Goal: Task Accomplishment & Management: Use online tool/utility

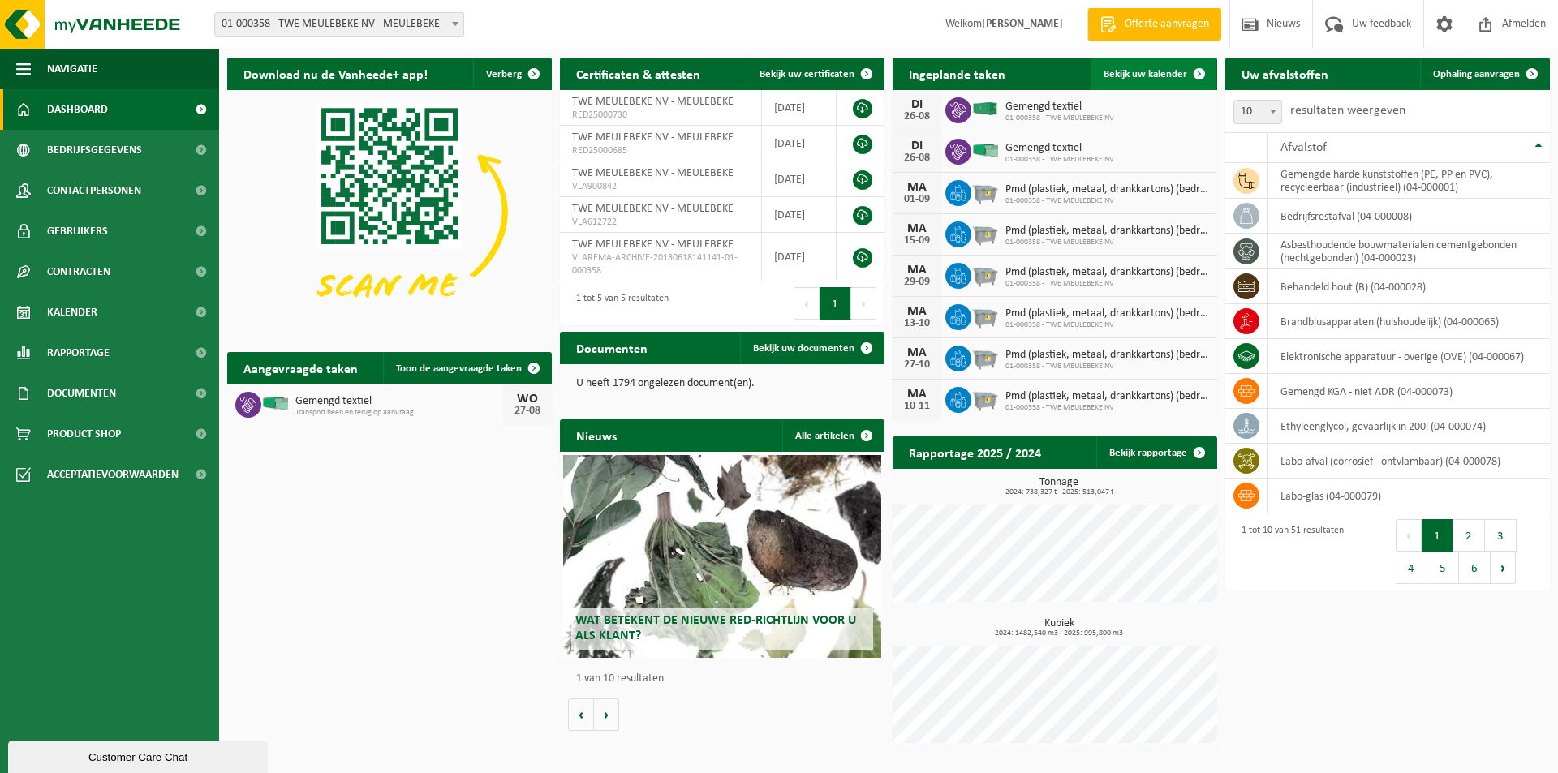
click at [1122, 69] on span "Bekijk uw kalender" at bounding box center [1145, 74] width 84 height 11
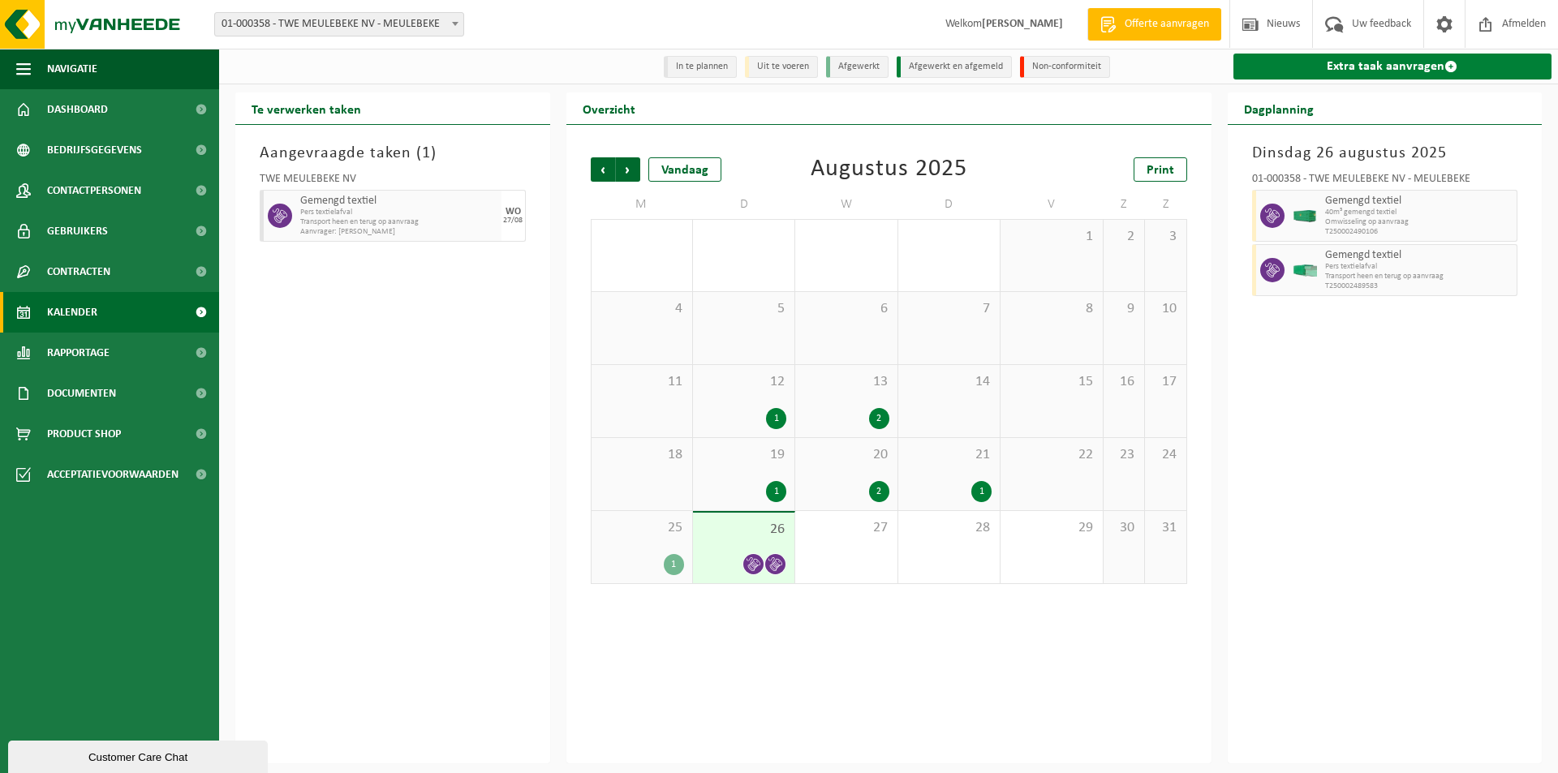
click at [1328, 71] on link "Extra taak aanvragen" at bounding box center [1392, 67] width 319 height 26
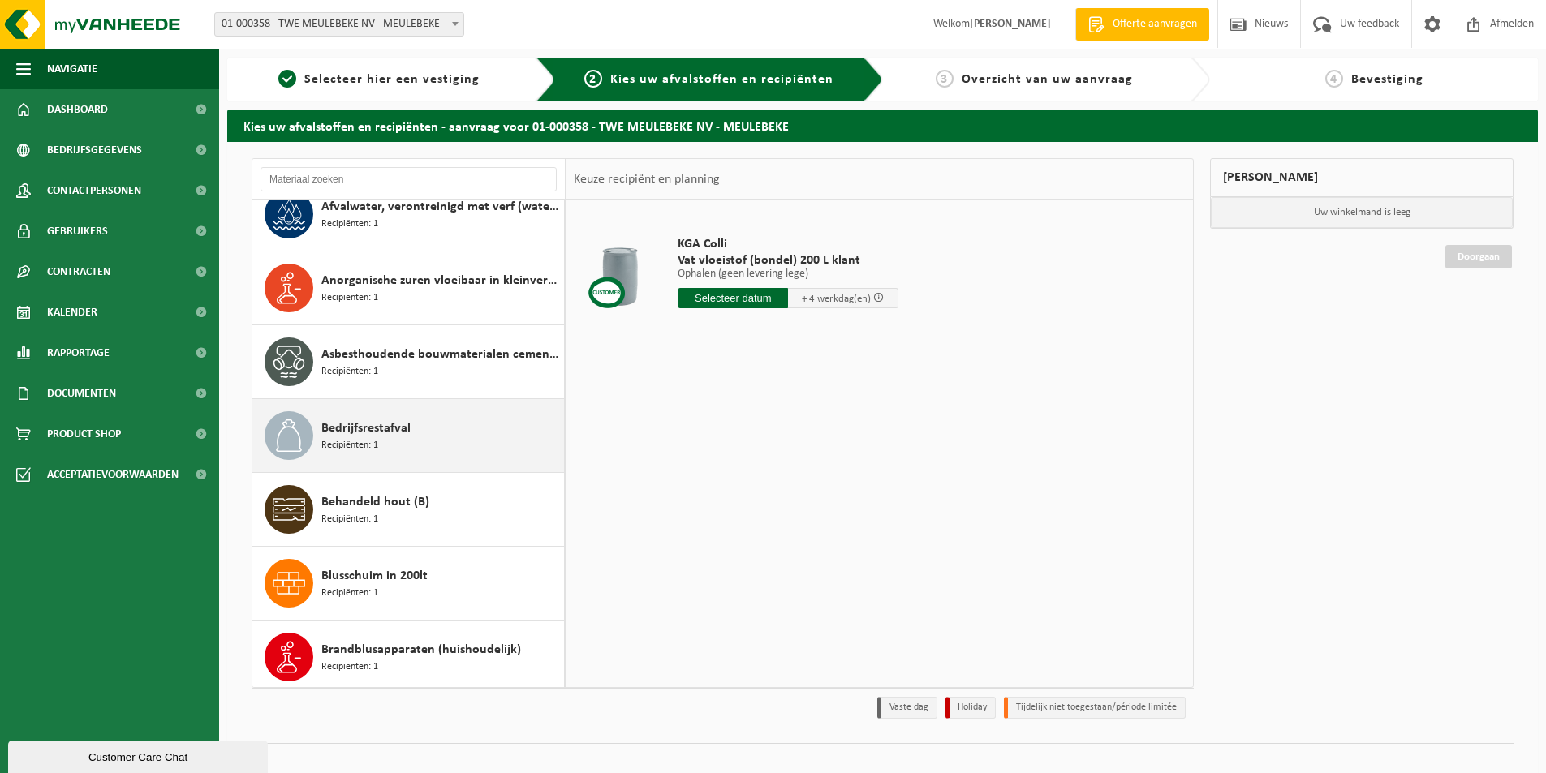
click at [337, 420] on span "Bedrijfsrestafval" at bounding box center [365, 428] width 89 height 19
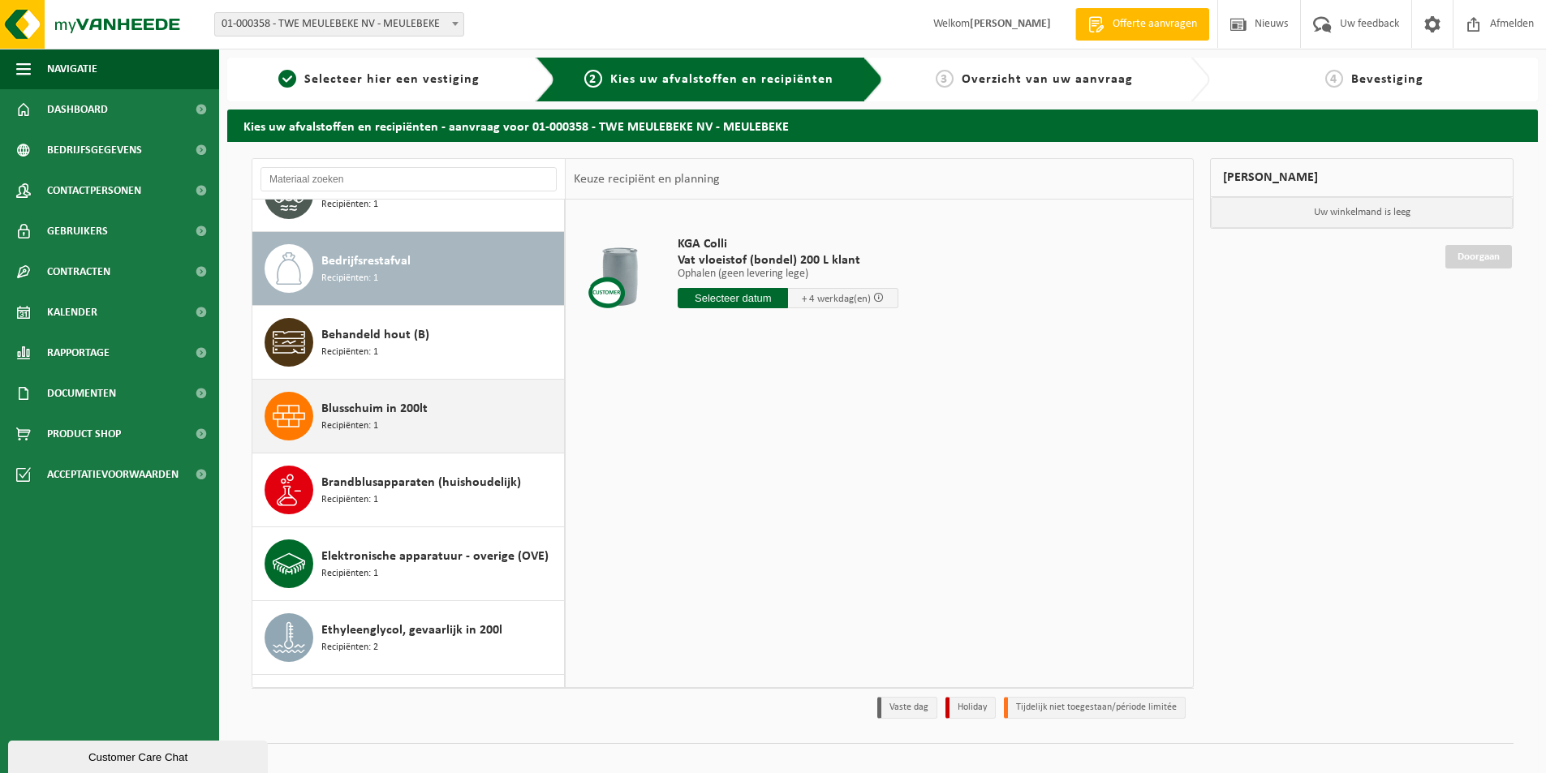
scroll to position [443, 0]
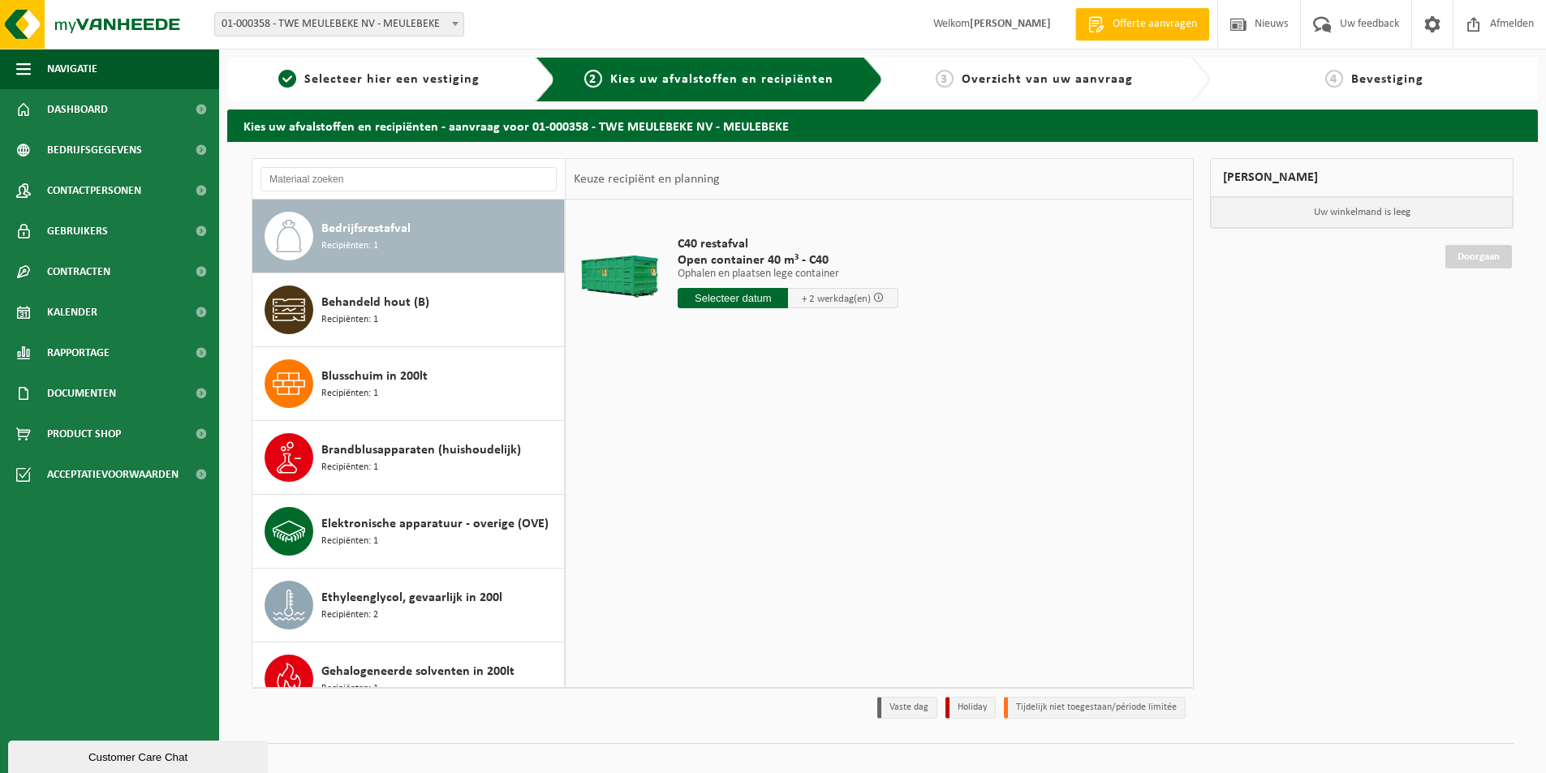
click at [715, 299] on input "text" at bounding box center [732, 298] width 110 height 20
click at [746, 496] on div "27" at bounding box center [750, 494] width 28 height 26
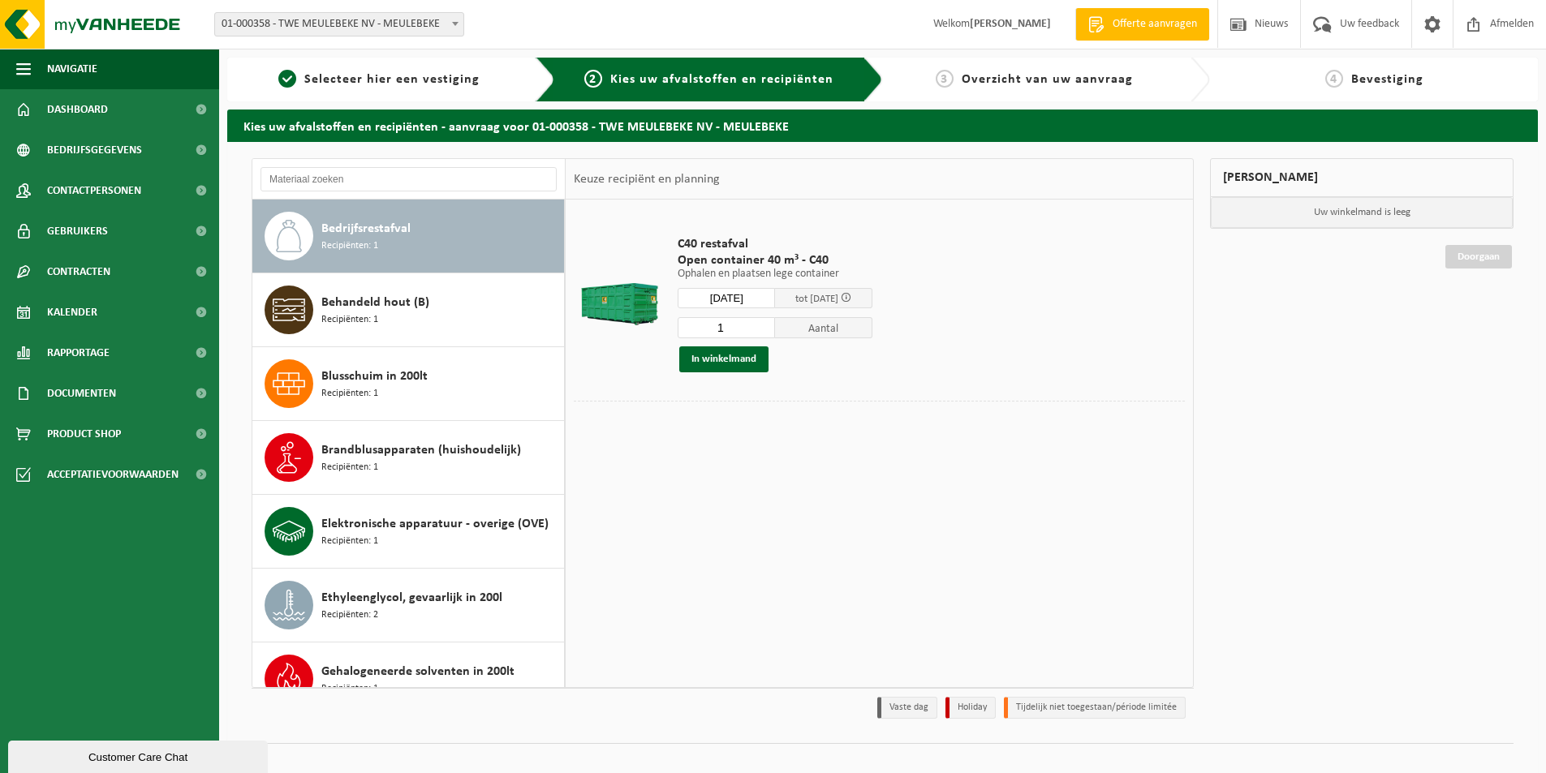
type input "Van 2025-08-27"
click at [716, 363] on button "In winkelmand" at bounding box center [723, 359] width 89 height 26
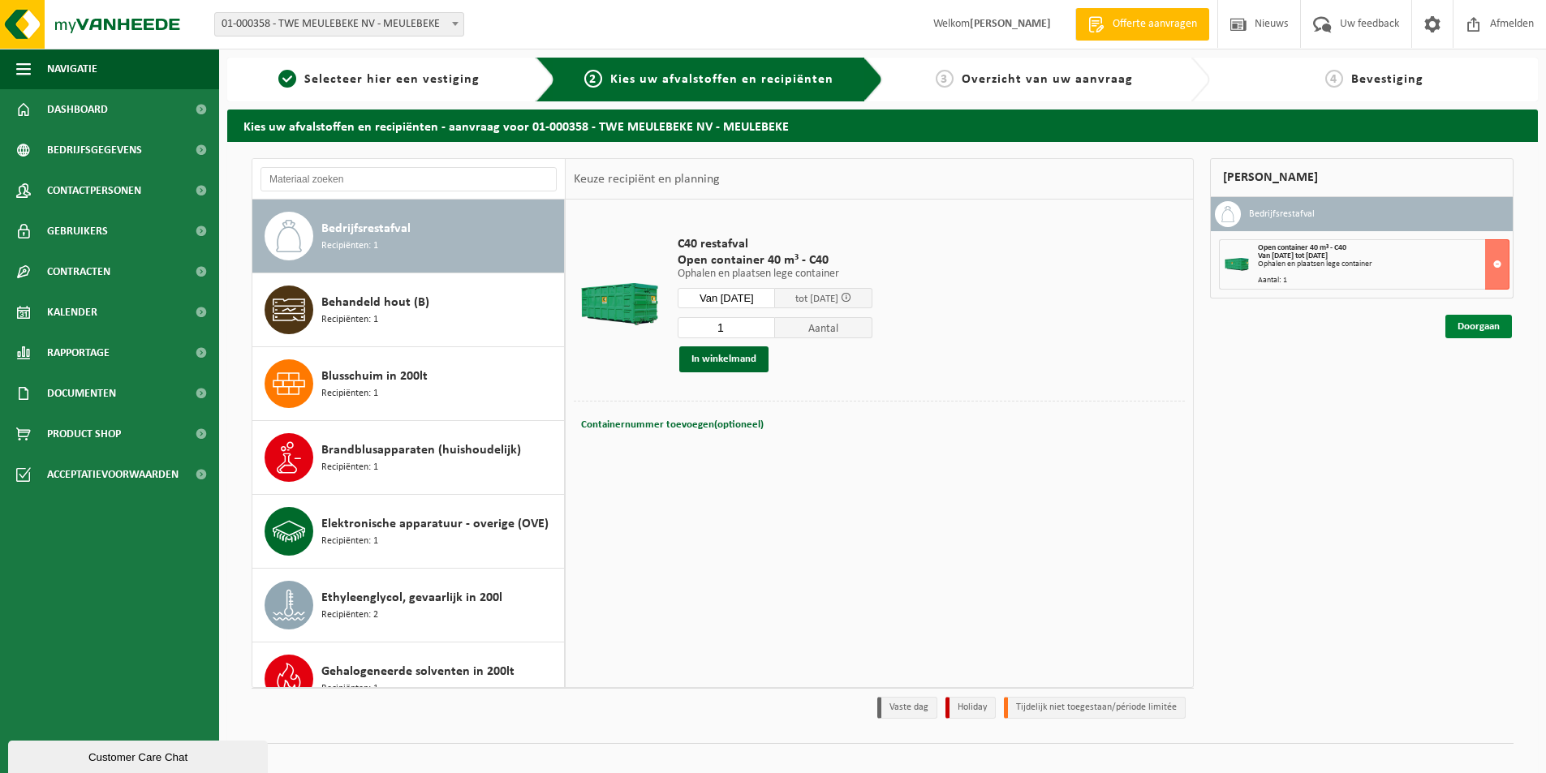
click at [1474, 330] on link "Doorgaan" at bounding box center [1478, 327] width 67 height 24
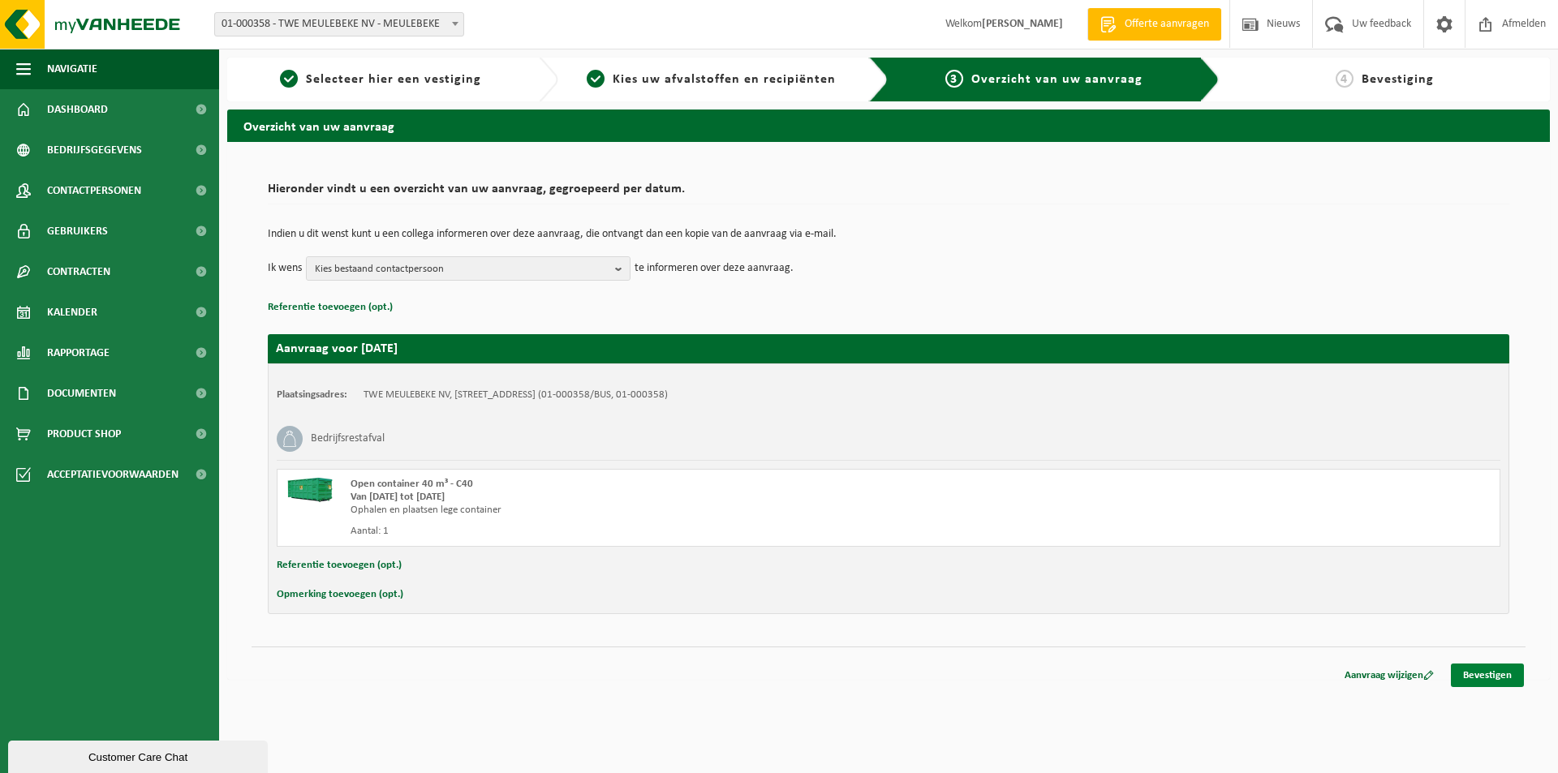
click at [1479, 668] on link "Bevestigen" at bounding box center [1487, 676] width 73 height 24
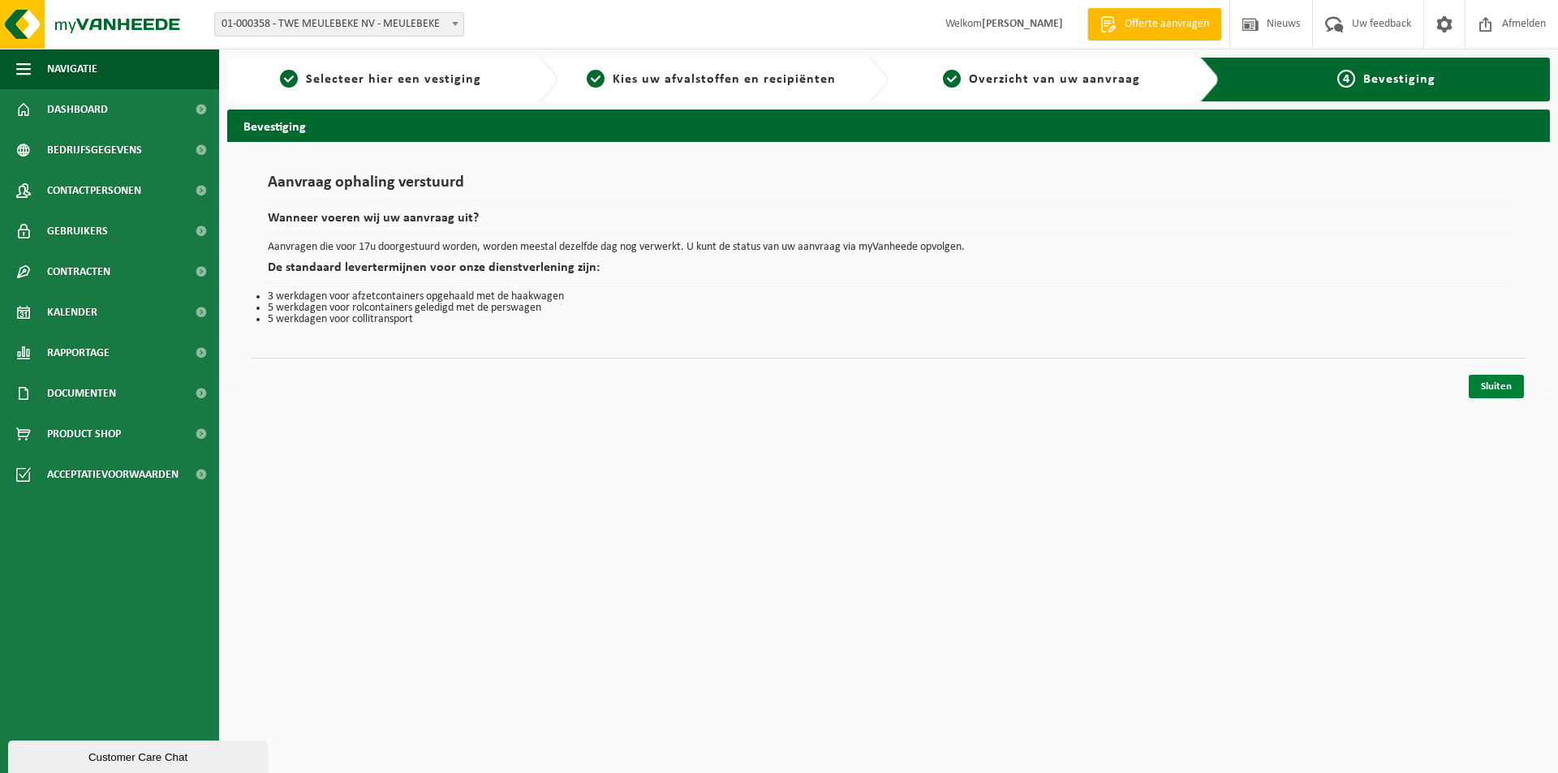
click at [1476, 385] on link "Sluiten" at bounding box center [1495, 387] width 55 height 24
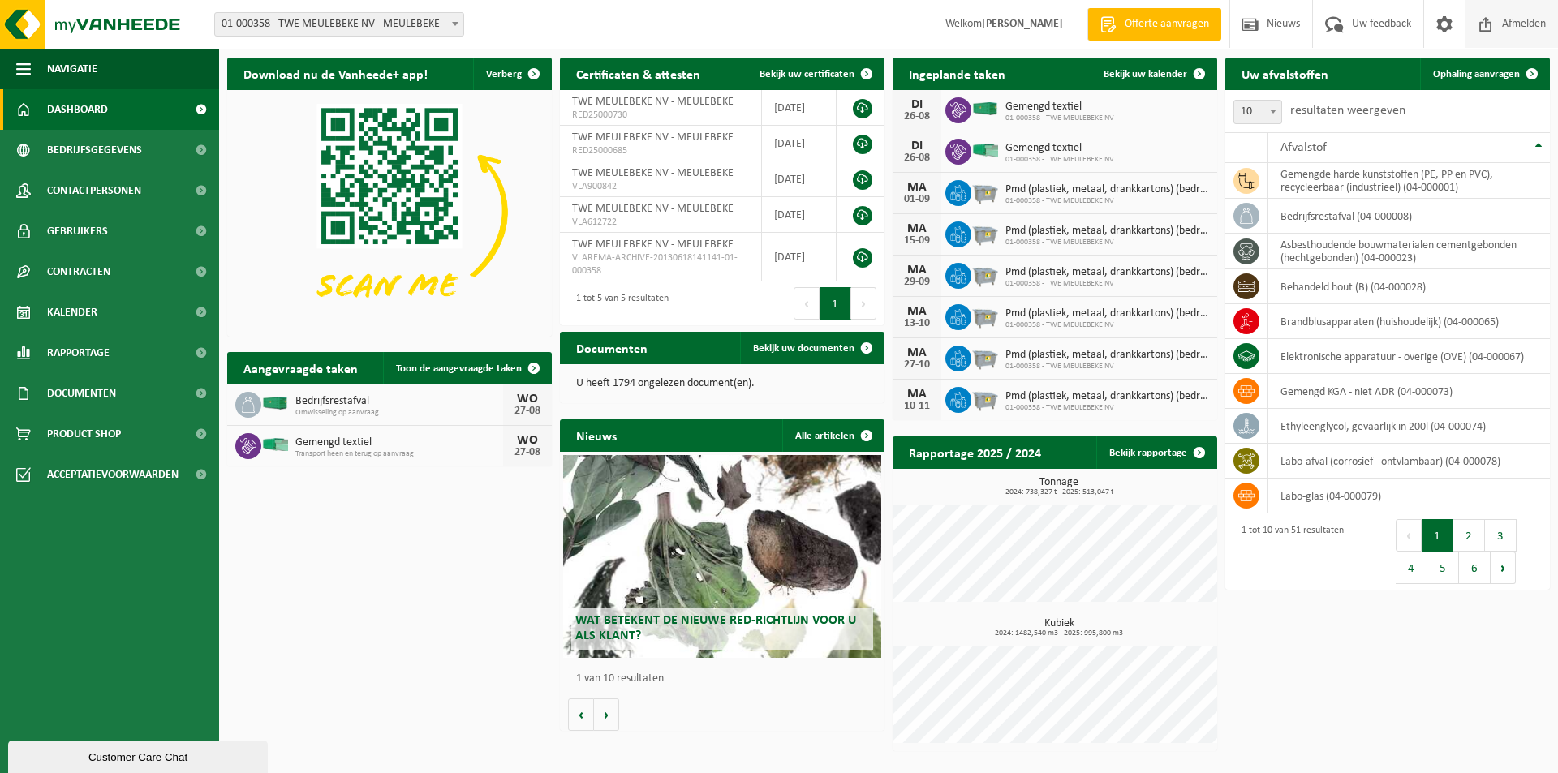
click at [1500, 25] on span "Afmelden" at bounding box center [1524, 24] width 52 height 48
